Goal: Navigation & Orientation: Find specific page/section

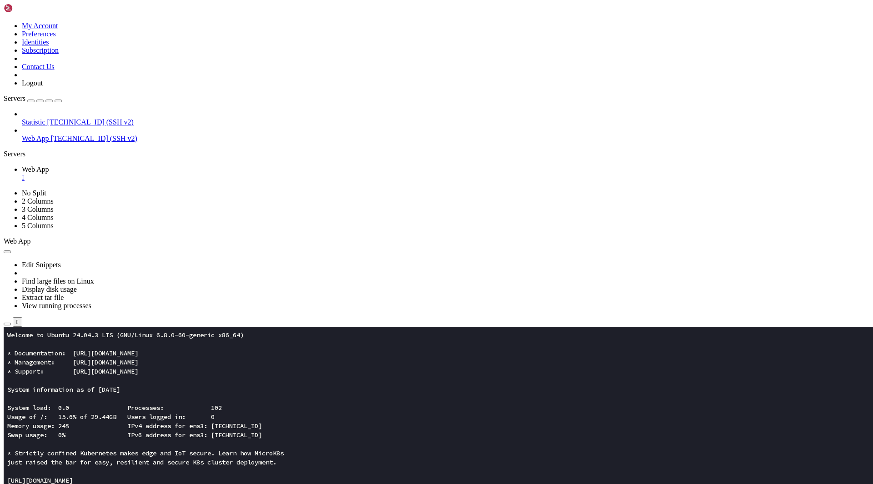
click at [11, 323] on button "button" at bounding box center [7, 324] width 7 height 3
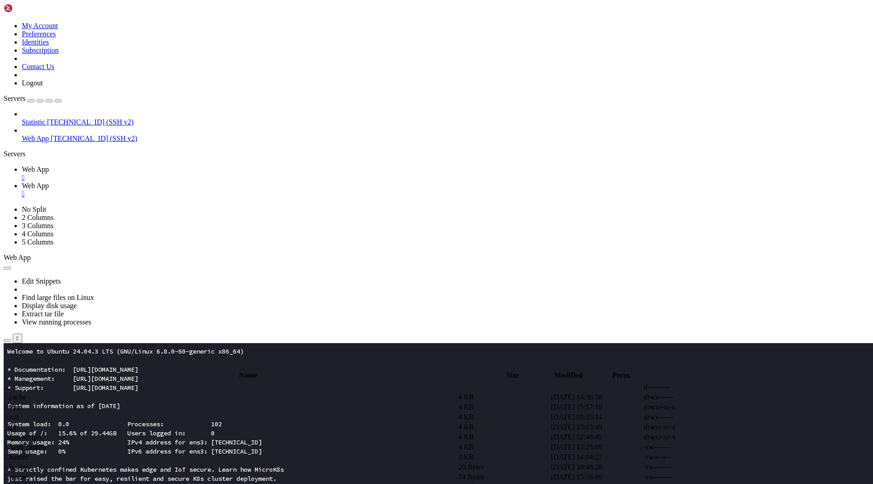
click at [18, 423] on span " app" at bounding box center [11, 427] width 13 height 8
click at [25, 393] on span " assets" at bounding box center [15, 397] width 20 height 8
click at [11, 383] on span " .." at bounding box center [8, 387] width 6 height 8
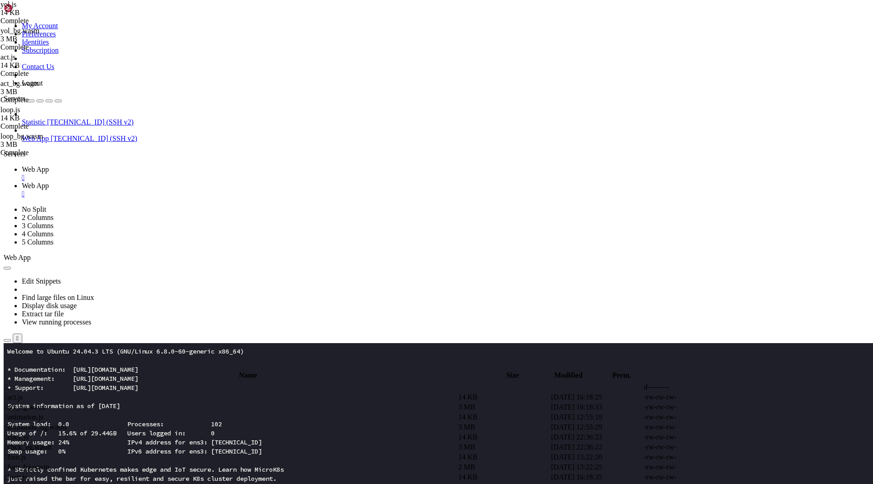
click at [11, 383] on span " .." at bounding box center [8, 387] width 6 height 8
click at [25, 393] on span " assets" at bounding box center [15, 397] width 20 height 8
type input "/root/app/assets"
